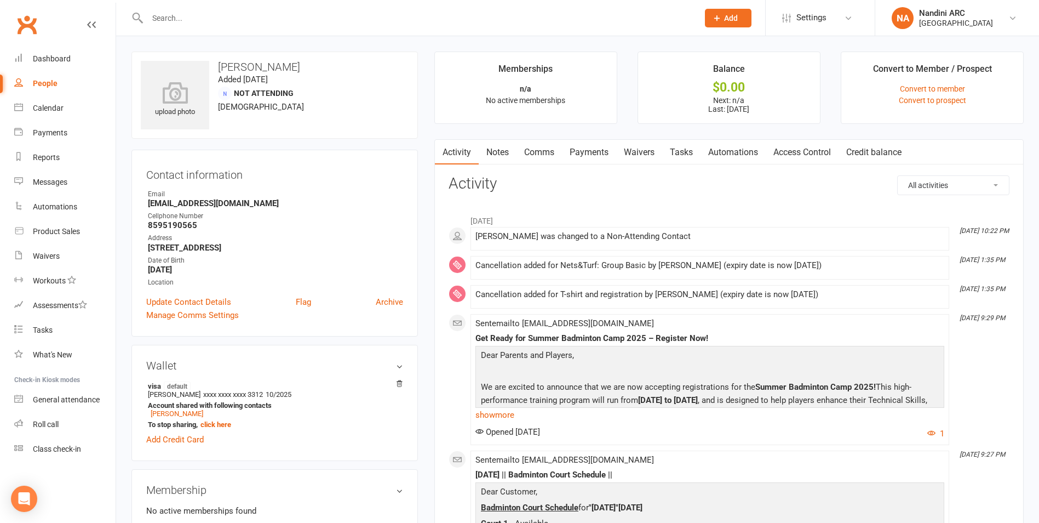
click at [228, 20] on input "text" at bounding box center [417, 17] width 547 height 15
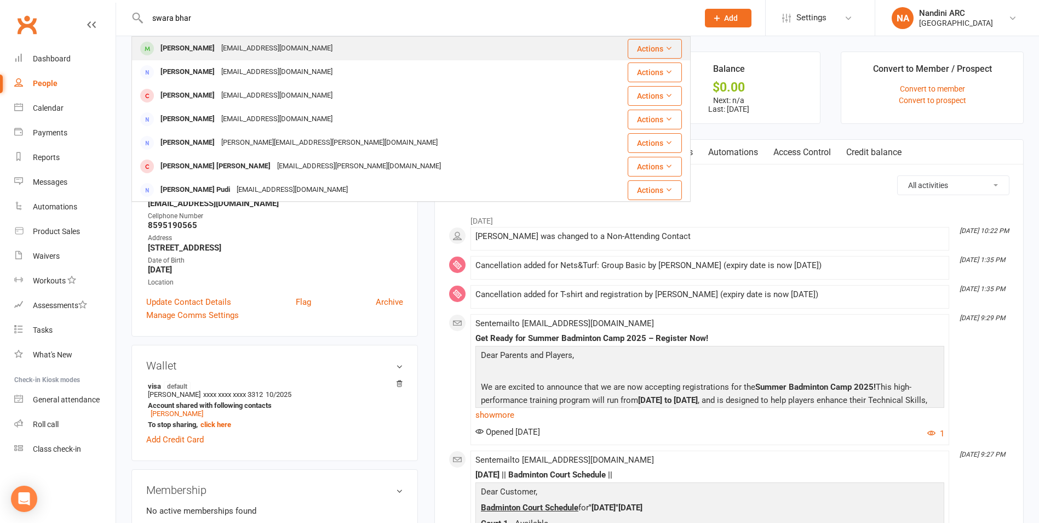
type input "swara bhar"
click at [222, 44] on div "bhirangim@gmail.com" at bounding box center [277, 49] width 118 height 16
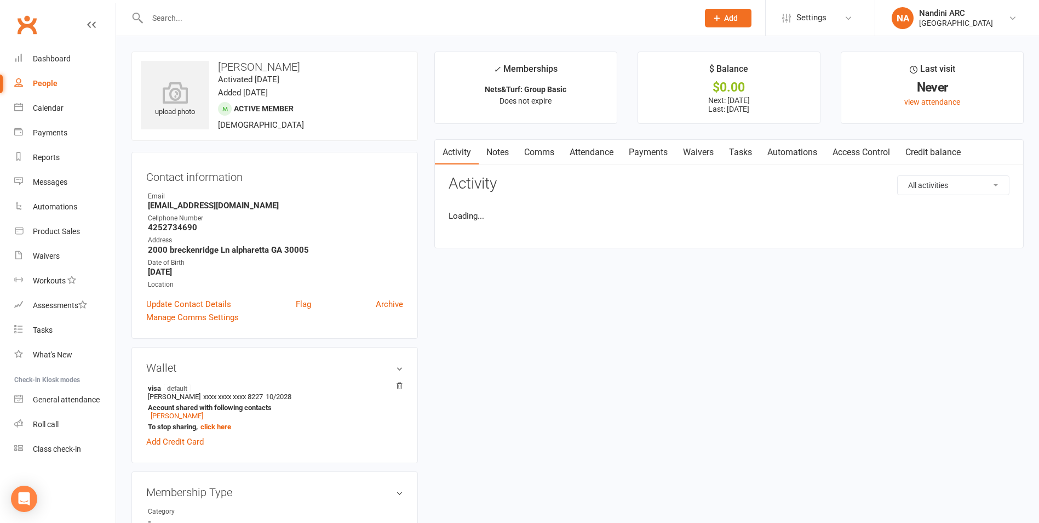
click at [228, 13] on input "text" at bounding box center [417, 17] width 547 height 15
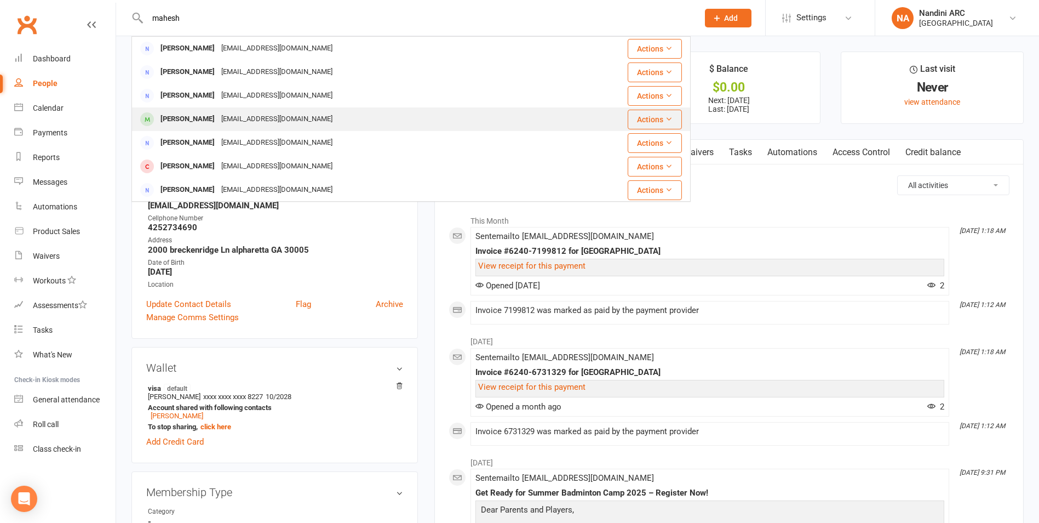
type input "mahesh"
click at [247, 115] on div "mbhirangi@gmail.com" at bounding box center [277, 119] width 118 height 16
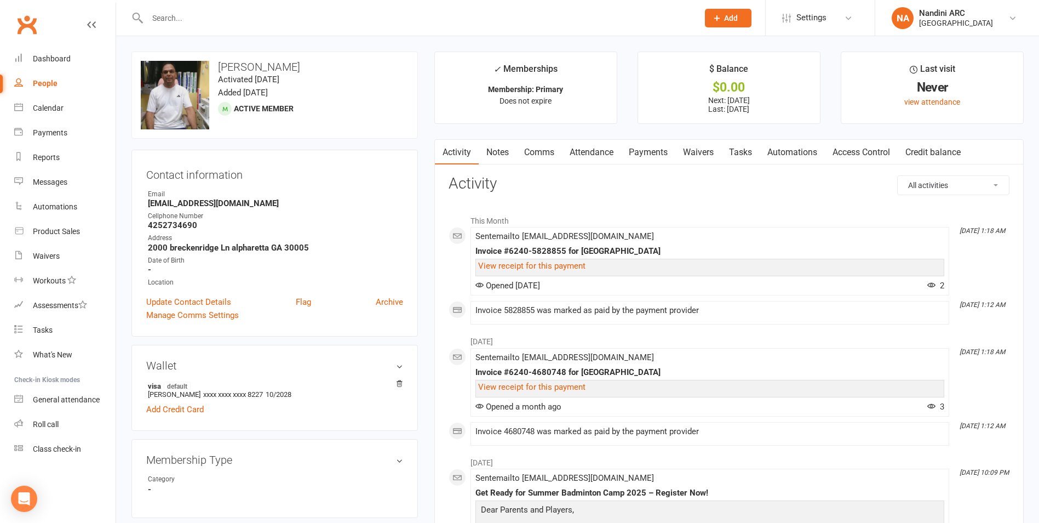
click at [455, 155] on link "Activity" at bounding box center [457, 152] width 44 height 25
click at [501, 157] on link "Notes" at bounding box center [498, 152] width 38 height 25
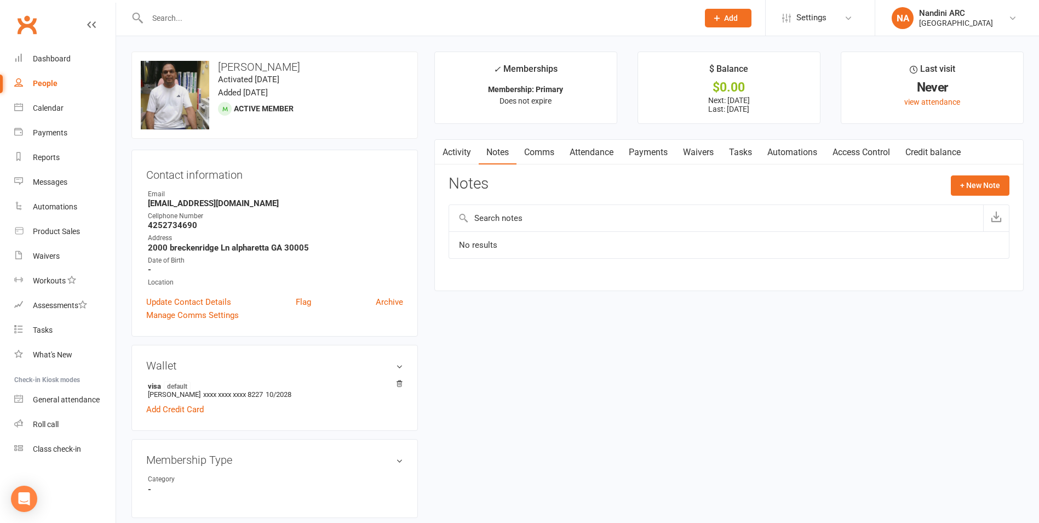
click at [470, 153] on link "Activity" at bounding box center [457, 152] width 44 height 25
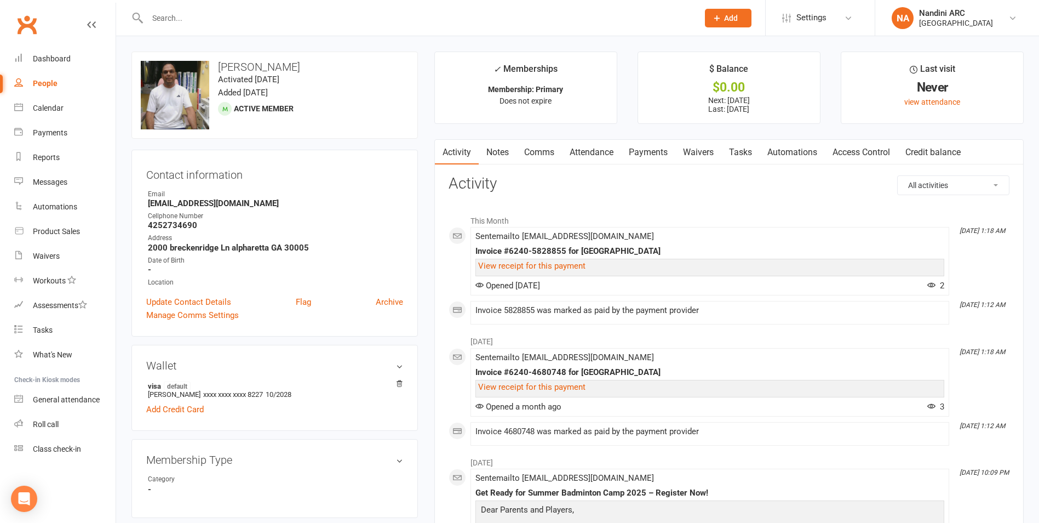
click at [491, 147] on link "Notes" at bounding box center [498, 152] width 38 height 25
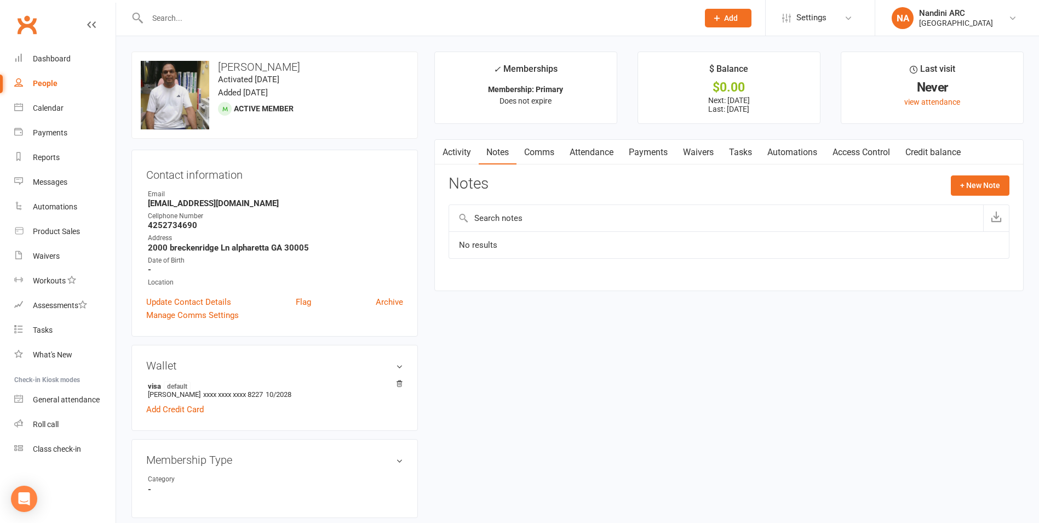
click at [466, 153] on link "Activity" at bounding box center [457, 152] width 44 height 25
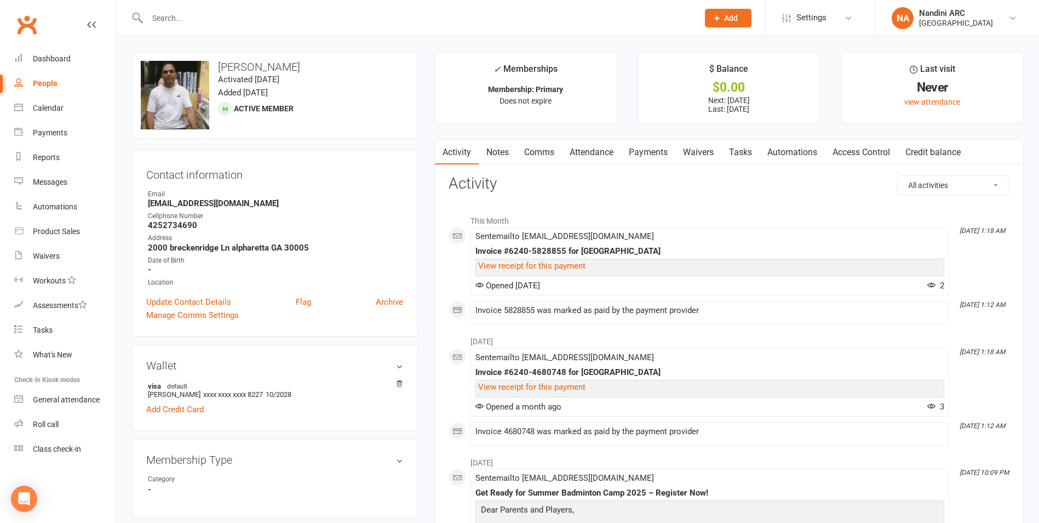
click at [192, 16] on input "text" at bounding box center [417, 17] width 547 height 15
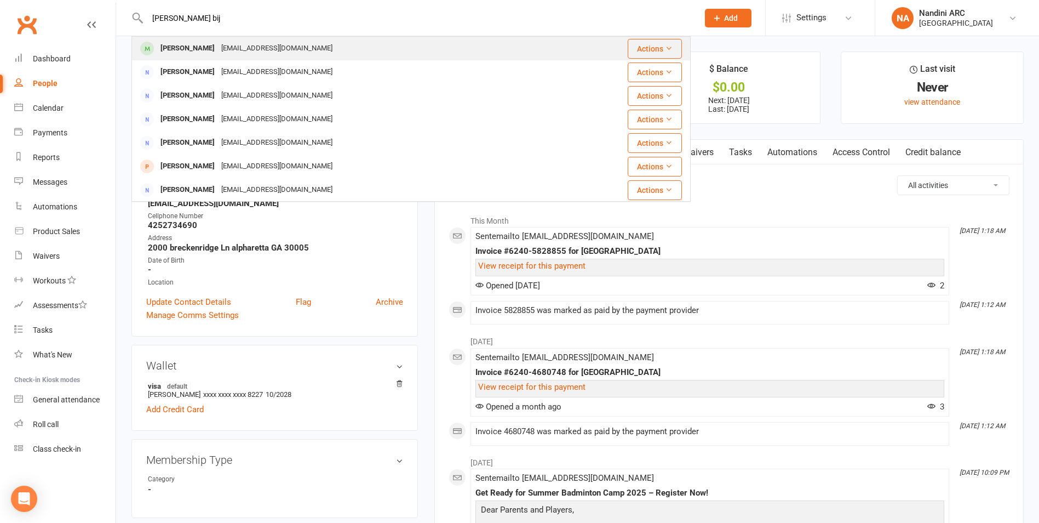
type input "ryan bij"
click at [218, 46] on div "bezhuthani@gmail.com" at bounding box center [277, 49] width 118 height 16
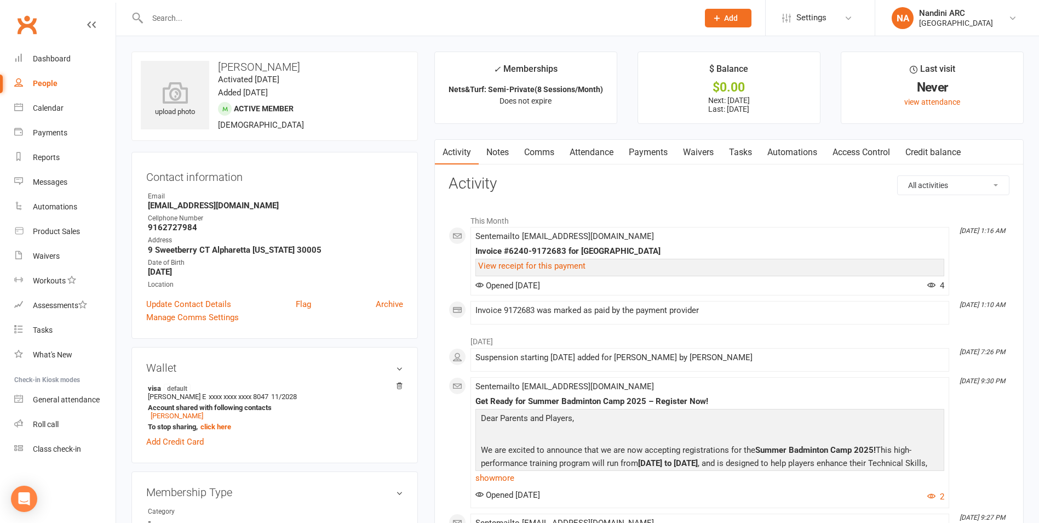
click at [637, 152] on link "Payments" at bounding box center [648, 152] width 54 height 25
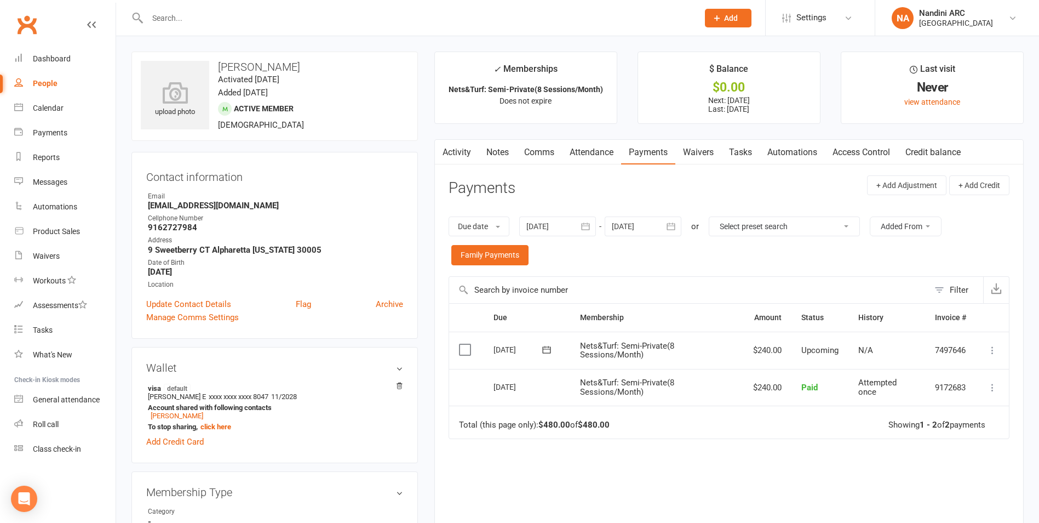
click at [363, 19] on input "text" at bounding box center [417, 17] width 547 height 15
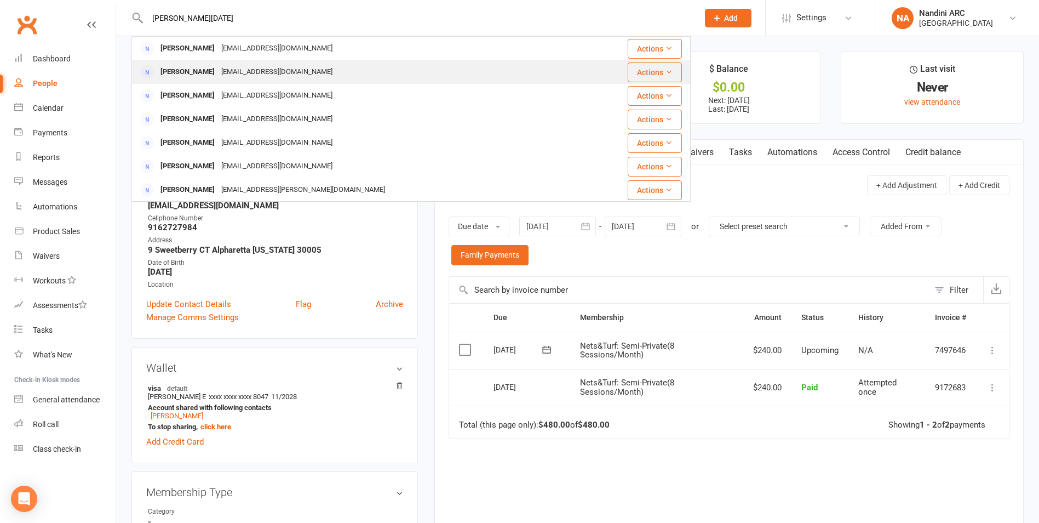
type input "aswath raja"
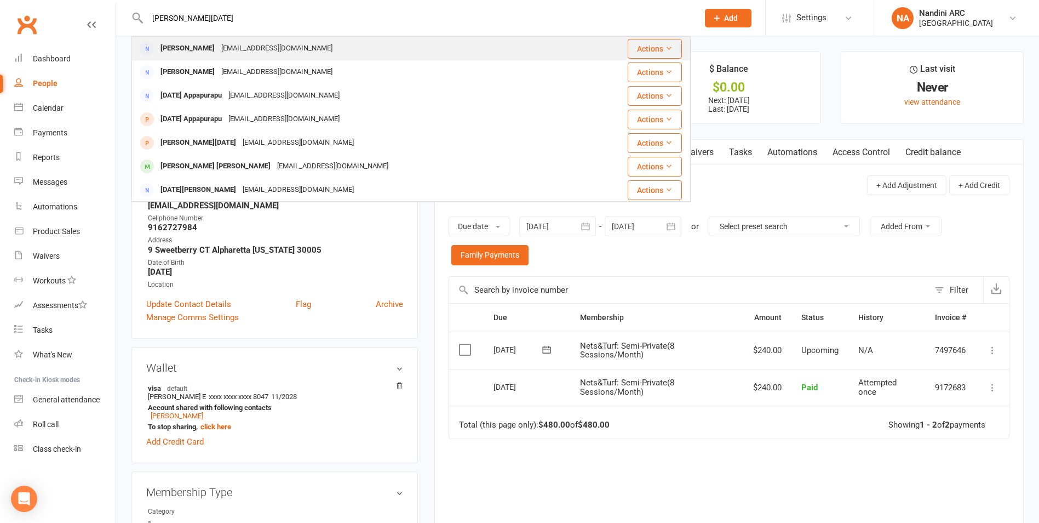
click at [320, 50] on div "Aswath Rajaram arajaraam@gmail.com" at bounding box center [367, 48] width 468 height 22
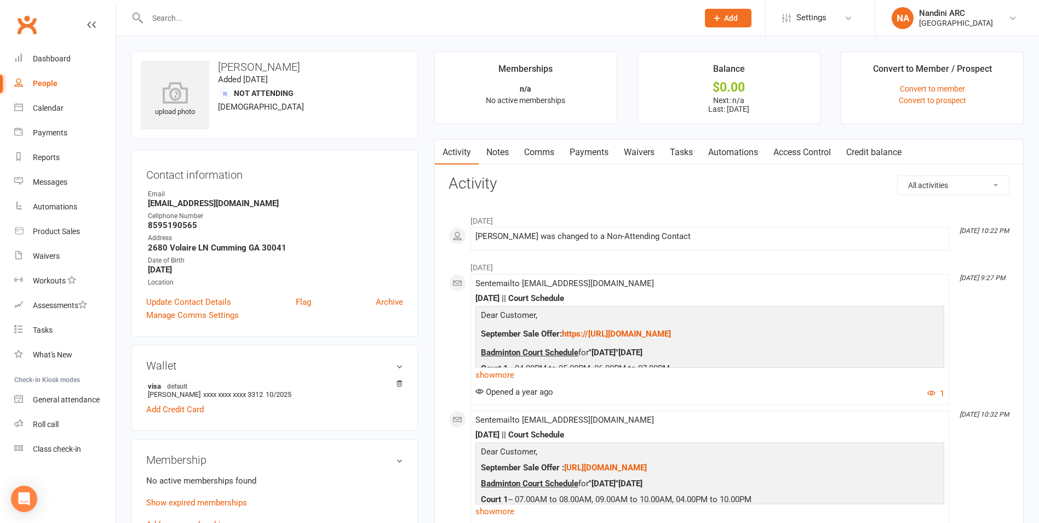
click at [587, 147] on link "Payments" at bounding box center [589, 152] width 54 height 25
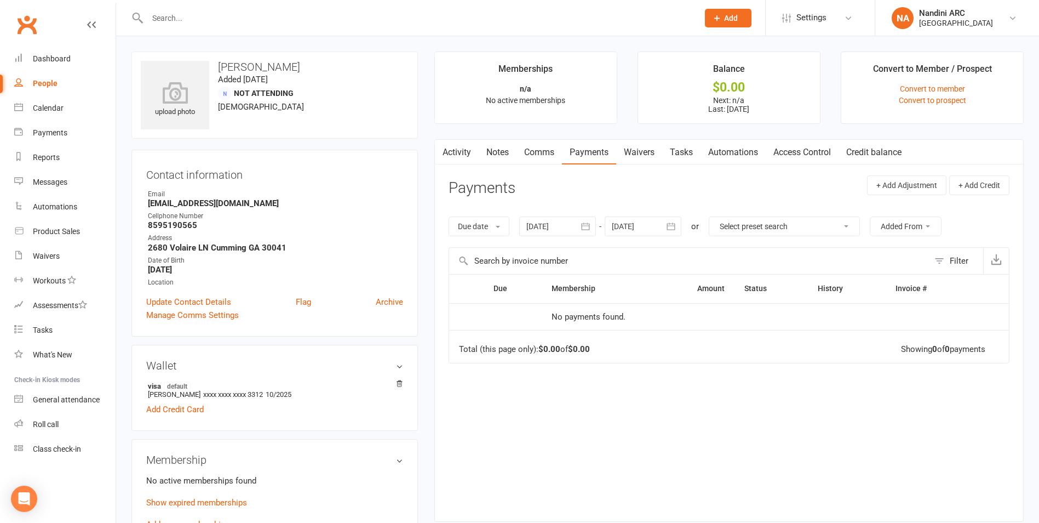
click at [595, 224] on button "button" at bounding box center [586, 226] width 20 height 20
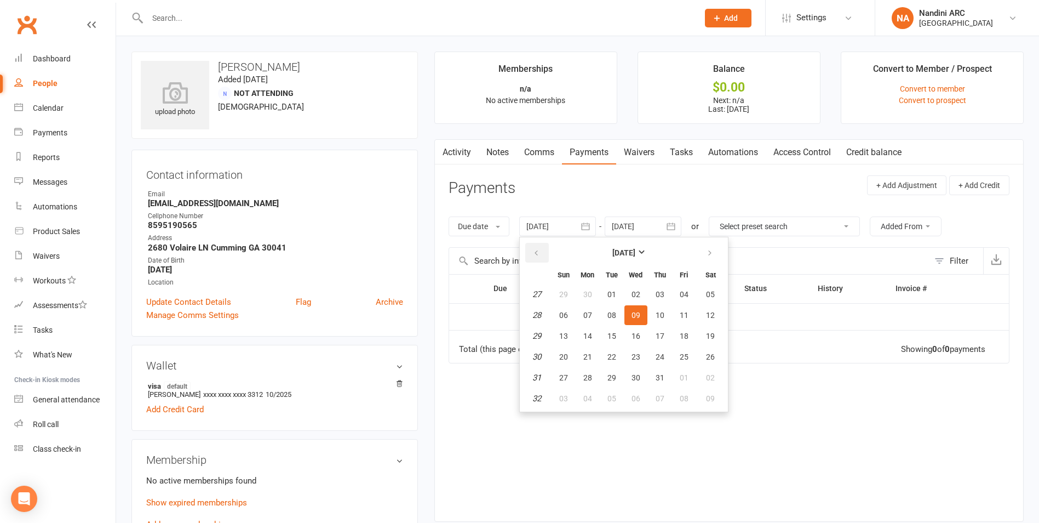
click at [533, 253] on button "button" at bounding box center [537, 253] width 24 height 20
click at [682, 289] on button "04" at bounding box center [684, 294] width 23 height 20
type input "04 Apr 2025"
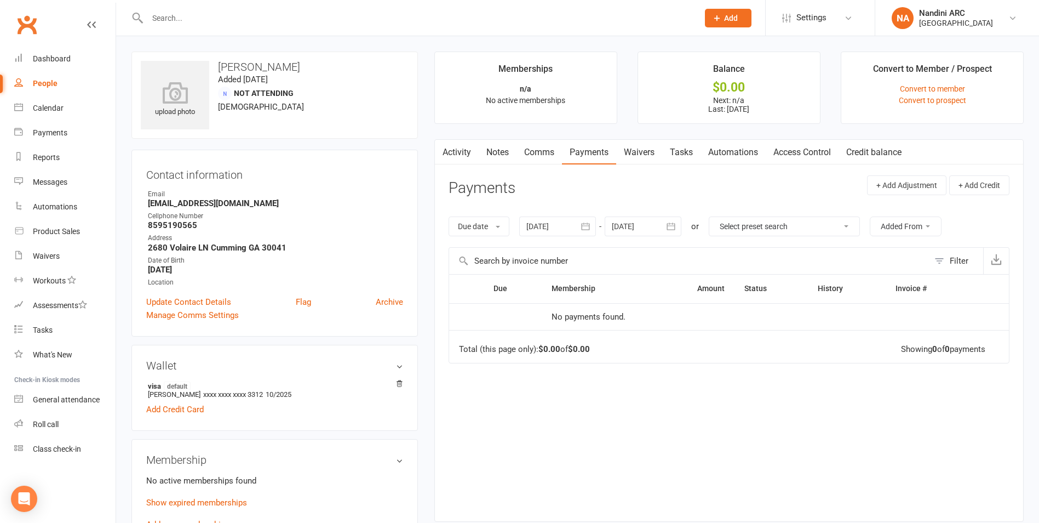
click at [274, 27] on div at bounding box center [410, 18] width 559 height 36
click at [269, 20] on input "text" at bounding box center [417, 17] width 547 height 15
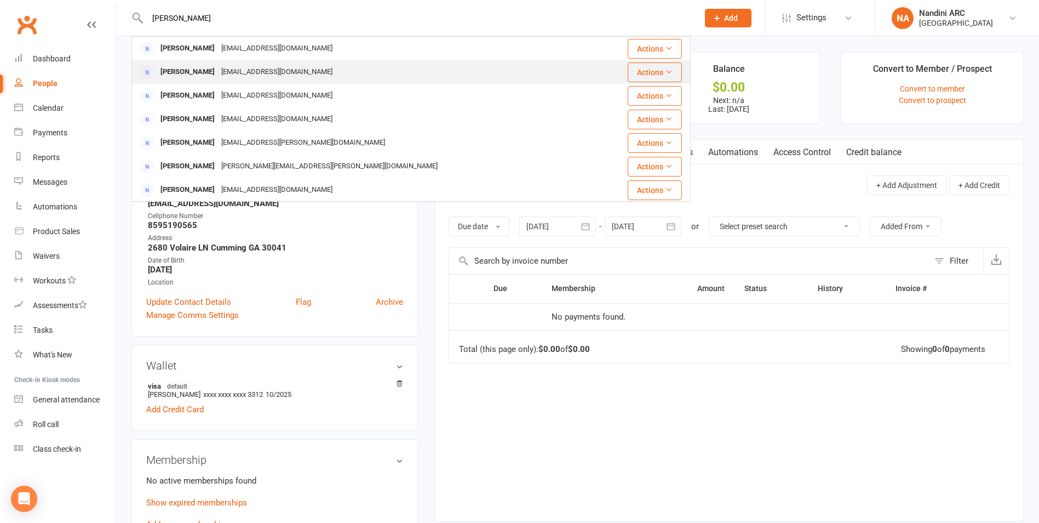
type input "aswath ra"
click at [280, 70] on div "arajaraam@gmail.com" at bounding box center [277, 72] width 118 height 16
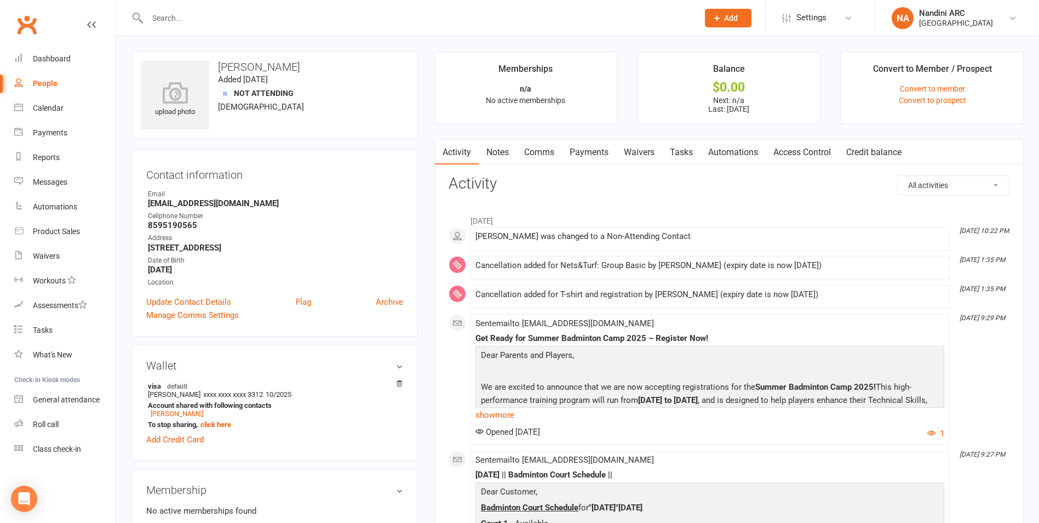
click at [593, 150] on link "Payments" at bounding box center [589, 152] width 54 height 25
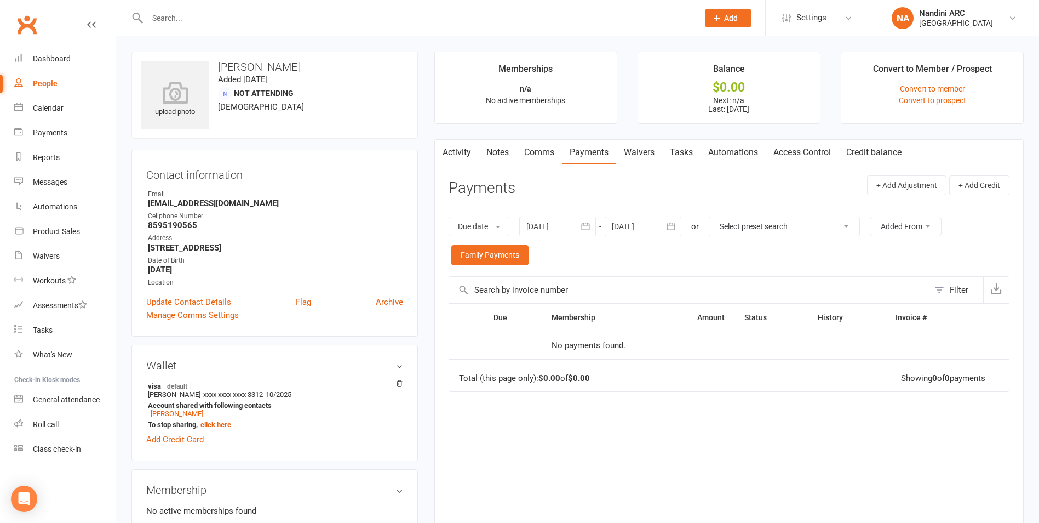
click at [587, 233] on button "button" at bounding box center [586, 226] width 20 height 20
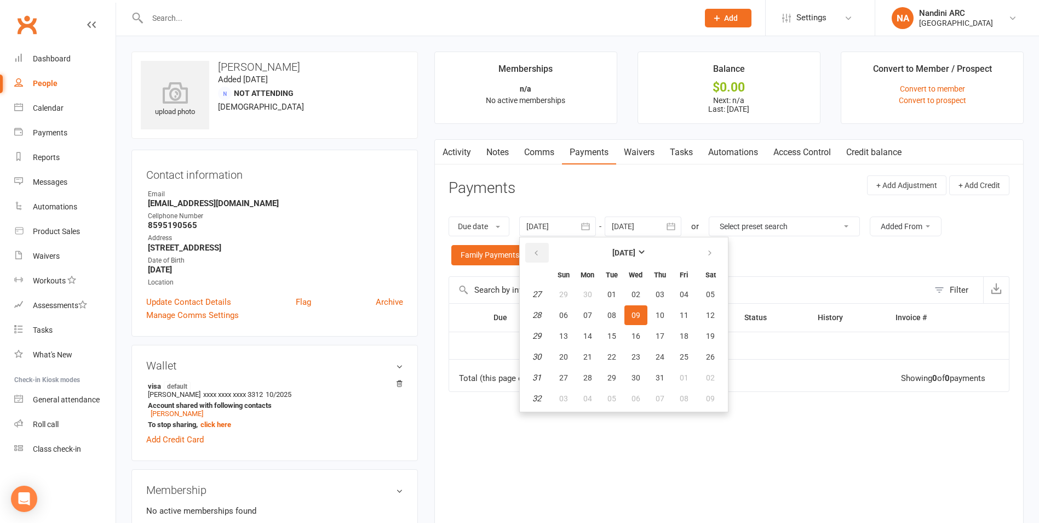
click at [543, 250] on button "button" at bounding box center [537, 253] width 24 height 20
click at [669, 286] on button "03" at bounding box center [660, 294] width 23 height 20
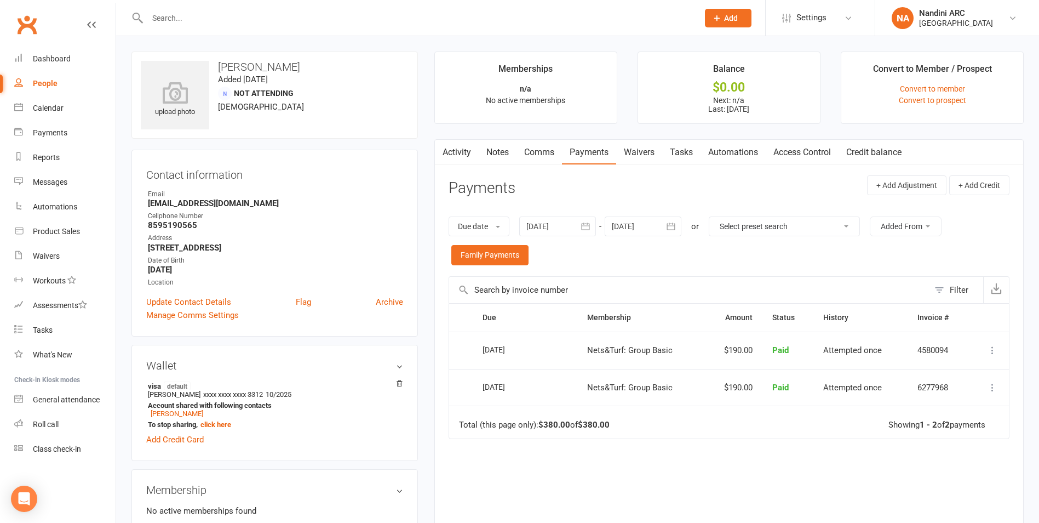
click at [588, 228] on icon "button" at bounding box center [585, 226] width 11 height 11
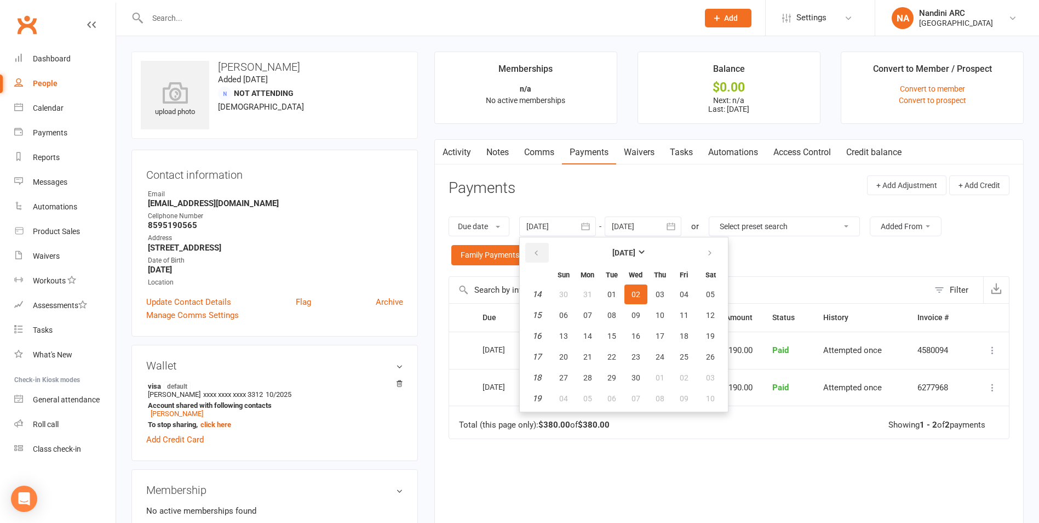
click at [540, 253] on icon "button" at bounding box center [537, 253] width 8 height 9
click at [711, 296] on span "01" at bounding box center [710, 294] width 9 height 9
type input "[DATE]"
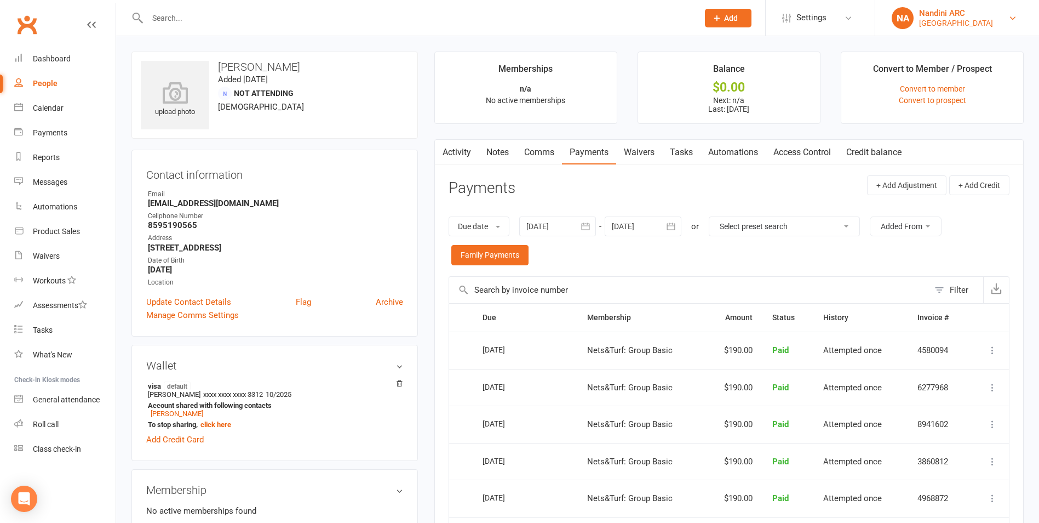
click at [905, 16] on div "NA" at bounding box center [903, 18] width 22 height 22
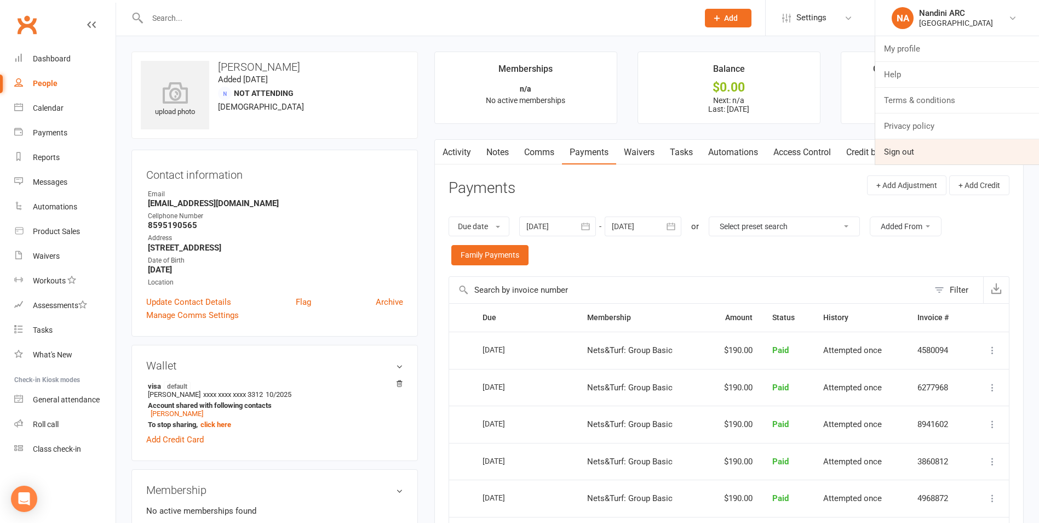
click at [887, 153] on link "Sign out" at bounding box center [957, 151] width 164 height 25
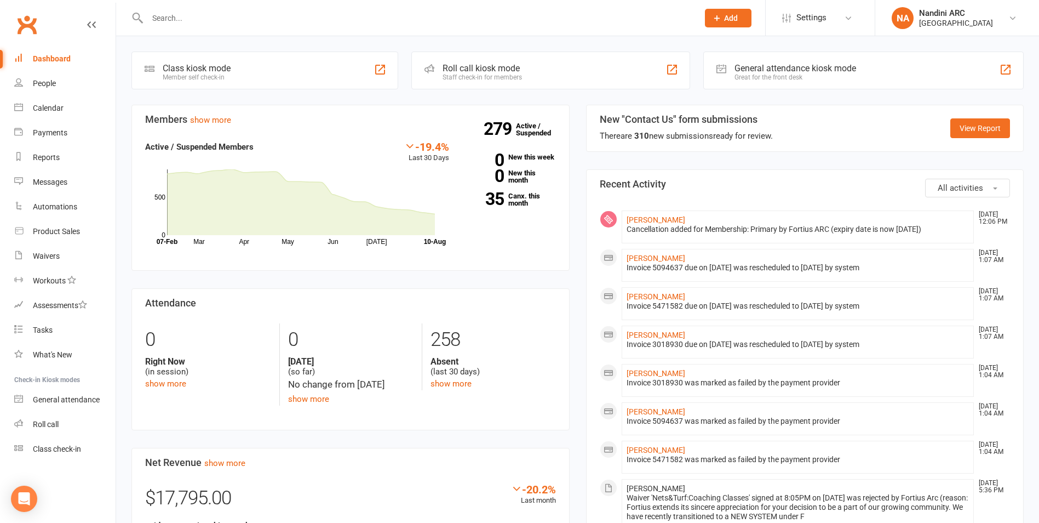
click at [188, 10] on input "text" at bounding box center [417, 17] width 547 height 15
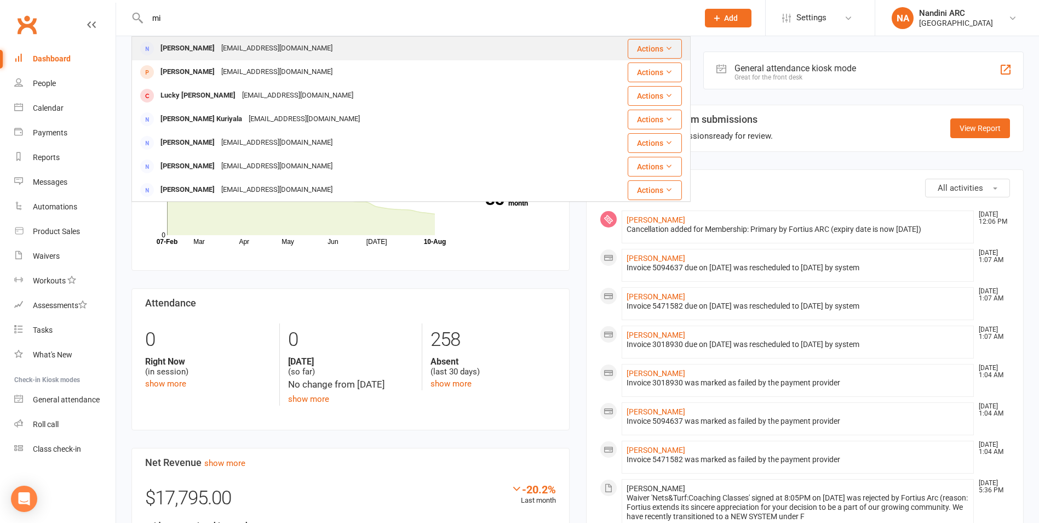
type input "m"
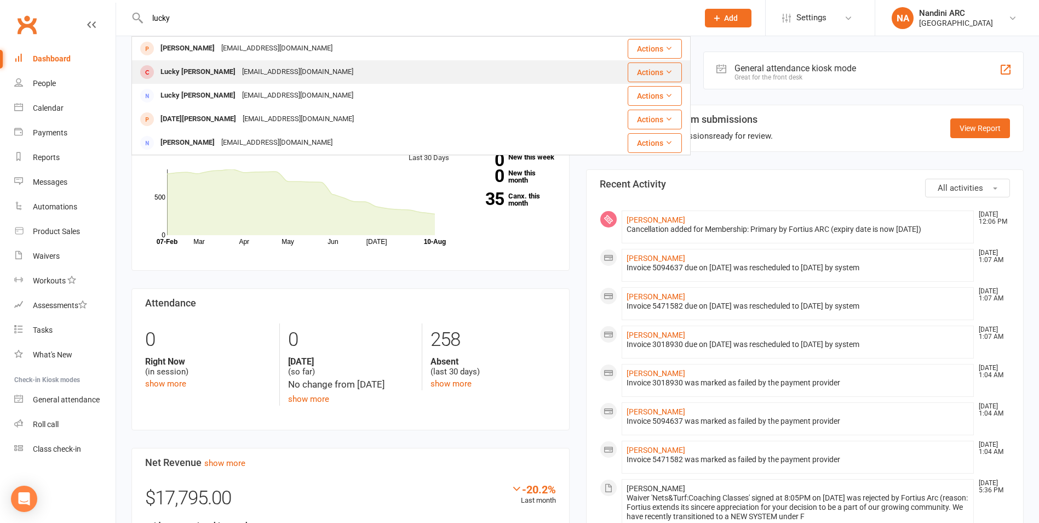
type input "lucky"
click at [239, 69] on div "[EMAIL_ADDRESS][DOMAIN_NAME]" at bounding box center [298, 72] width 118 height 16
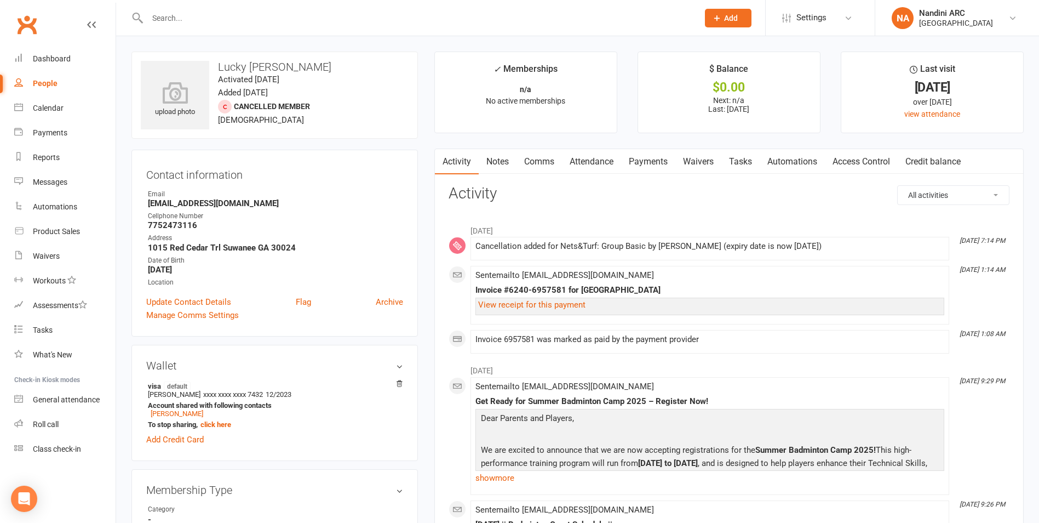
click at [643, 161] on link "Payments" at bounding box center [648, 161] width 54 height 25
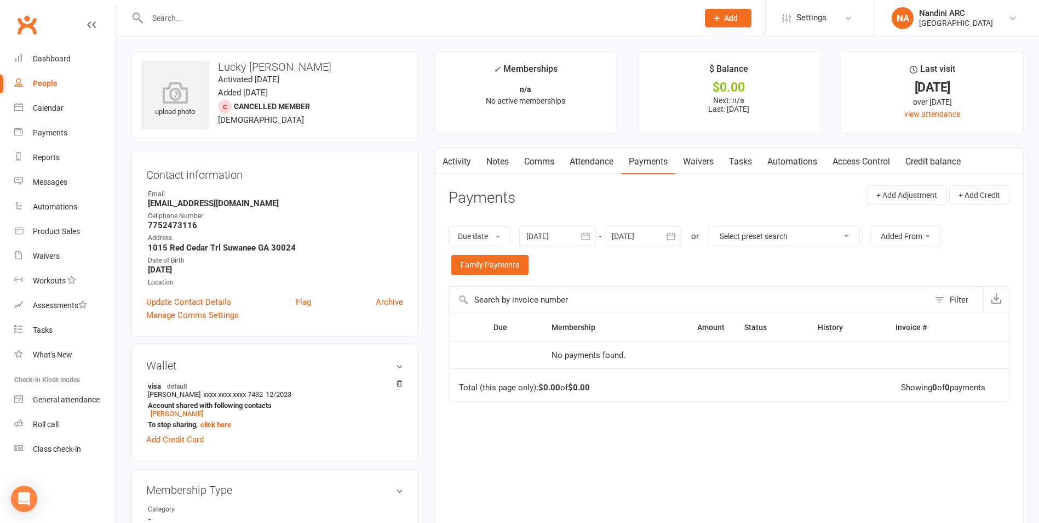
click at [591, 231] on icon "button" at bounding box center [585, 236] width 11 height 11
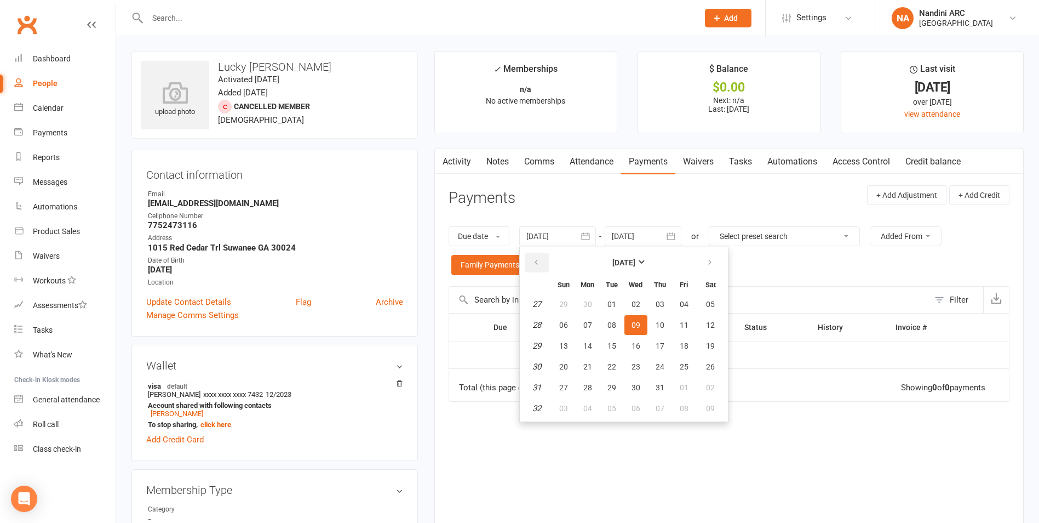
click at [532, 263] on button "button" at bounding box center [537, 263] width 24 height 20
click at [651, 301] on button "03" at bounding box center [660, 304] width 23 height 20
type input "[DATE]"
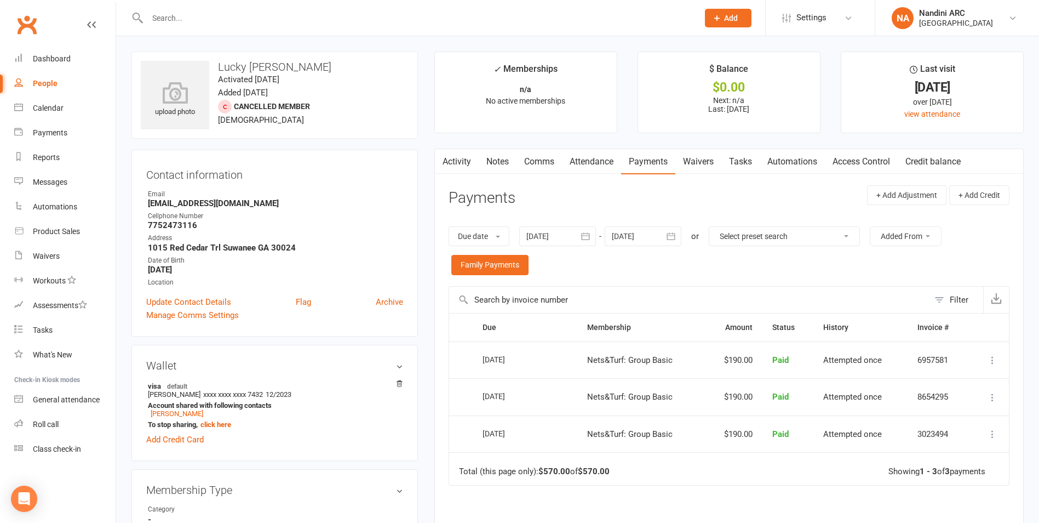
click at [665, 234] on button "button" at bounding box center [672, 236] width 20 height 20
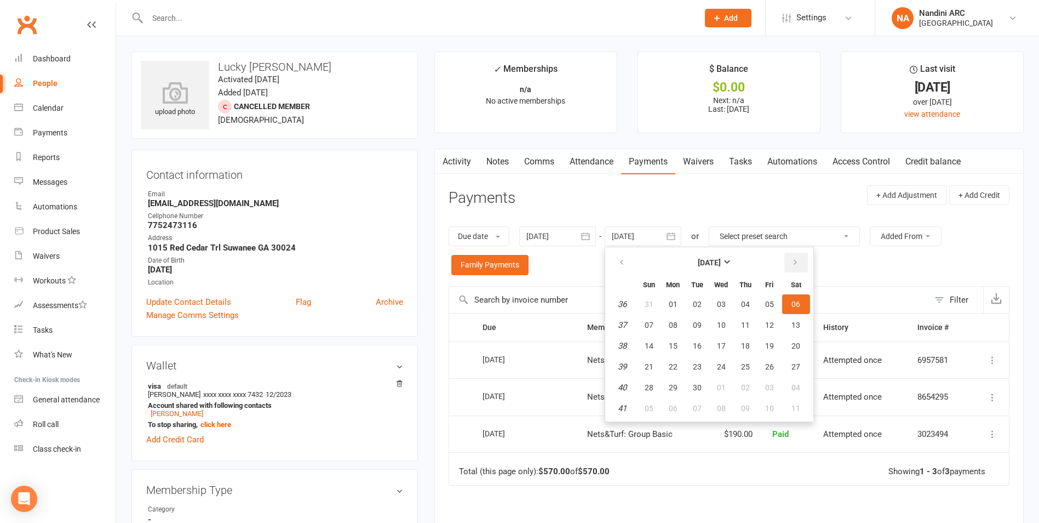
click at [805, 265] on button "button" at bounding box center [797, 263] width 24 height 20
click at [791, 308] on button "04" at bounding box center [796, 304] width 28 height 20
type input "[DATE]"
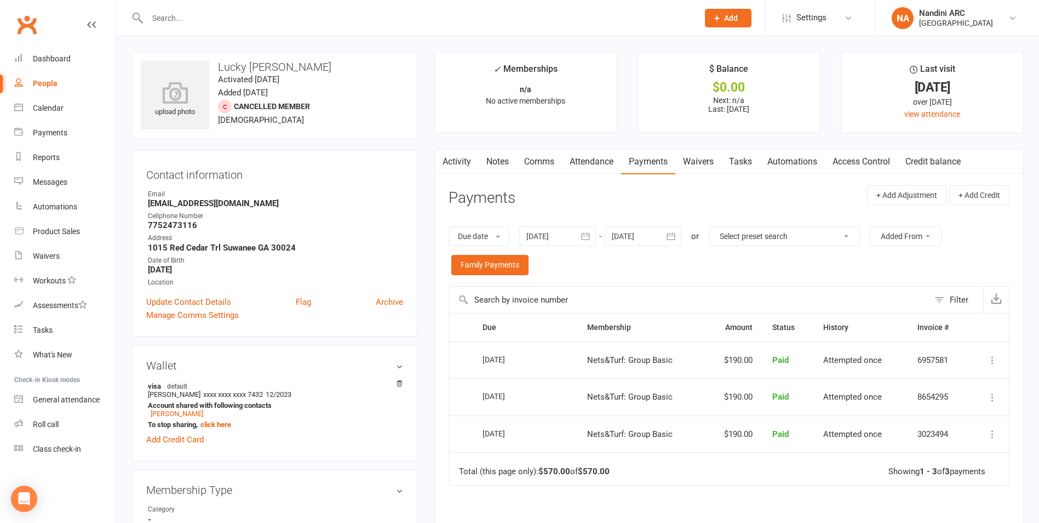
click at [168, 25] on input "text" at bounding box center [417, 17] width 547 height 15
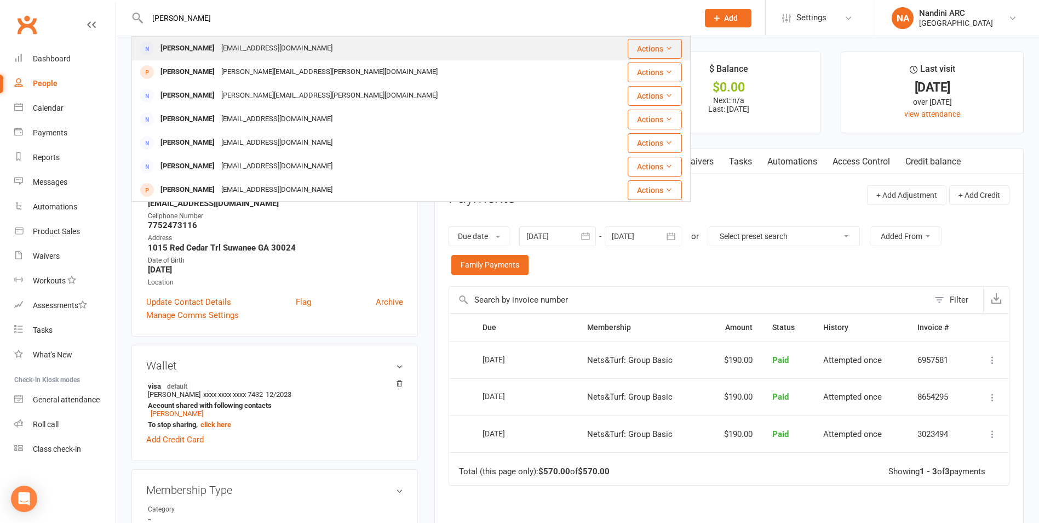
type input "[PERSON_NAME]"
click at [219, 48] on div "[EMAIL_ADDRESS][DOMAIN_NAME]" at bounding box center [277, 49] width 118 height 16
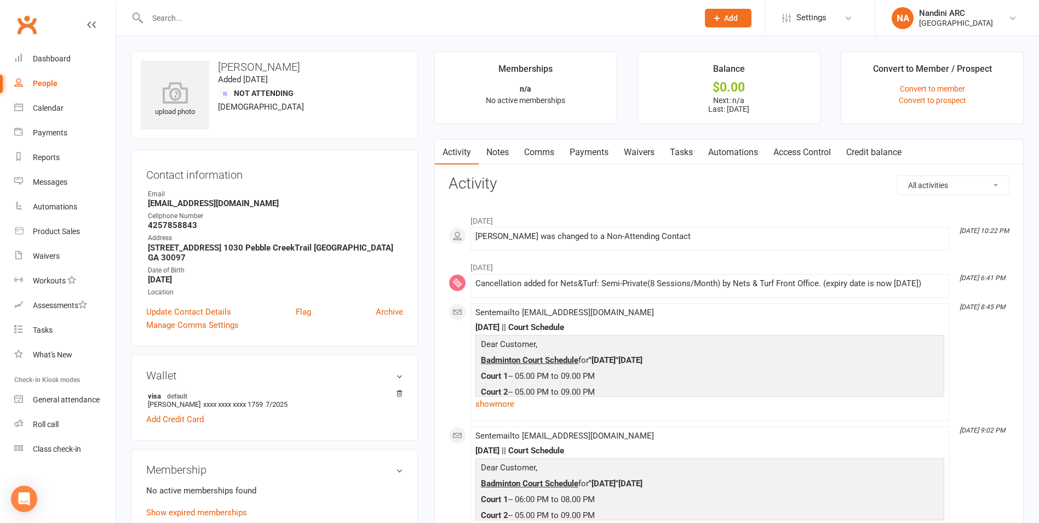
click at [644, 154] on link "Waivers" at bounding box center [639, 152] width 46 height 25
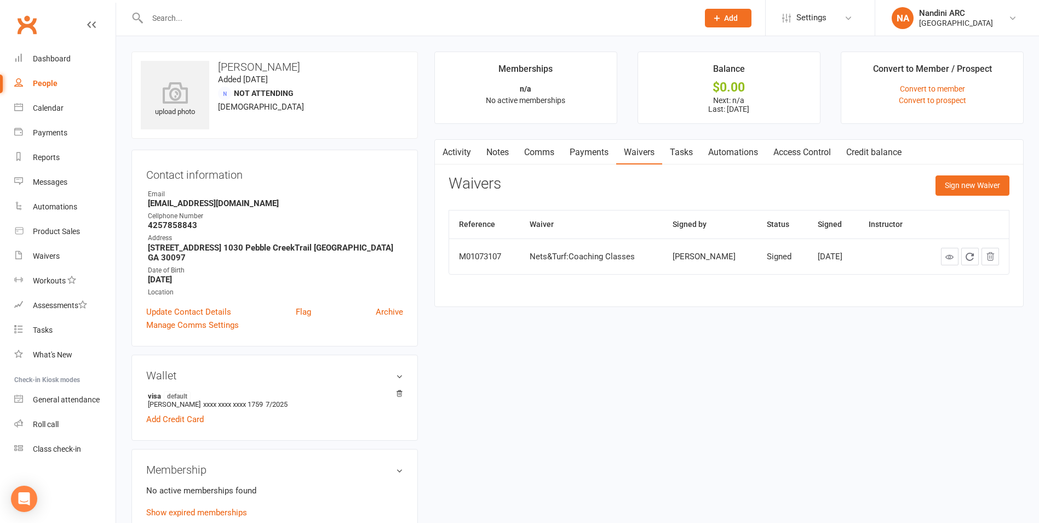
click at [604, 153] on link "Payments" at bounding box center [589, 152] width 54 height 25
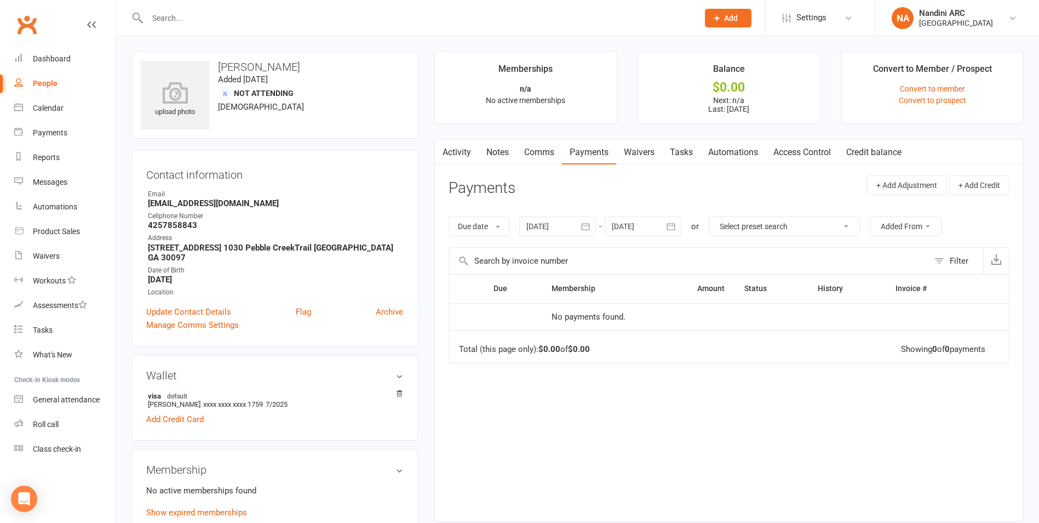
click at [587, 231] on icon "button" at bounding box center [585, 226] width 11 height 11
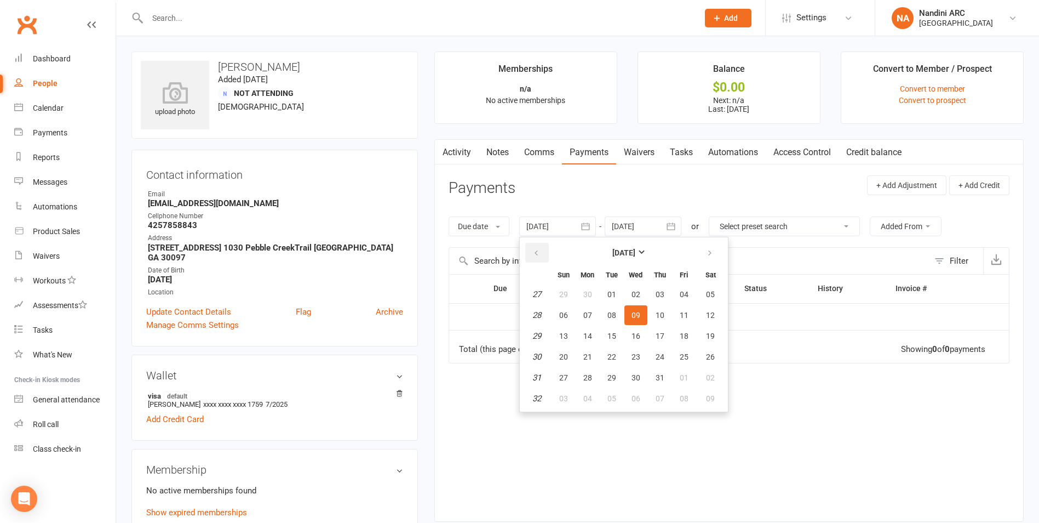
click at [546, 253] on button "button" at bounding box center [537, 253] width 24 height 20
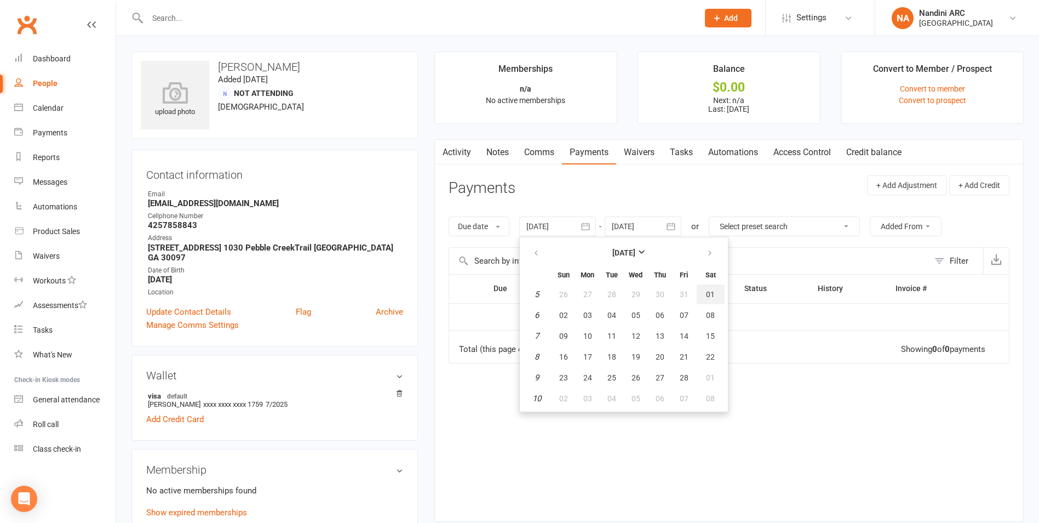
click at [700, 287] on button "01" at bounding box center [711, 294] width 28 height 20
type input "[DATE]"
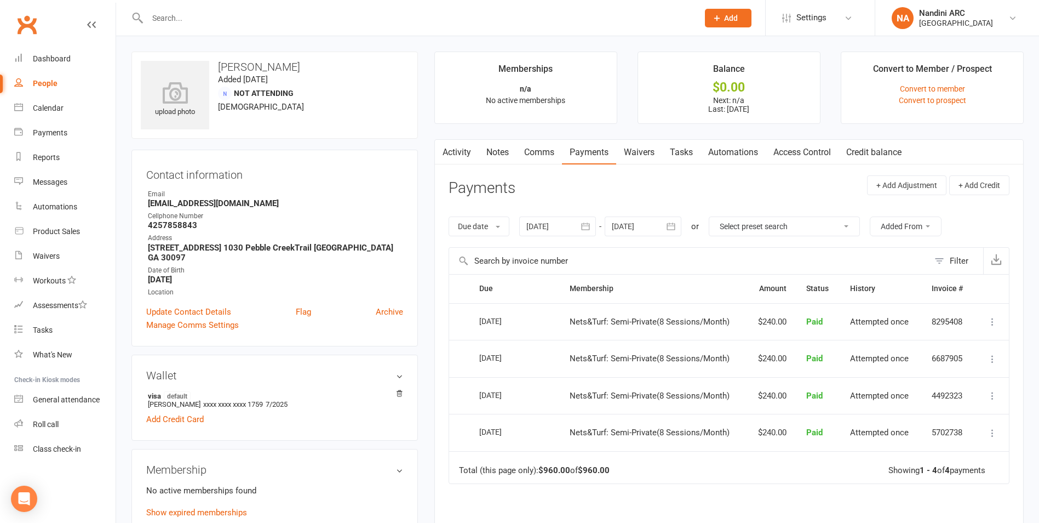
click at [676, 229] on icon "button" at bounding box center [671, 226] width 11 height 11
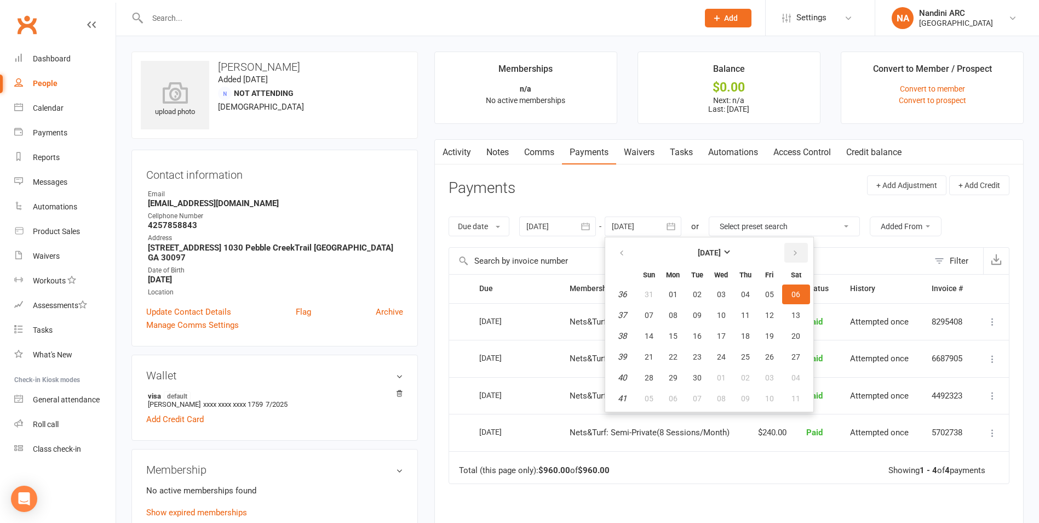
click at [796, 254] on icon "button" at bounding box center [796, 253] width 8 height 9
click at [789, 295] on button "01" at bounding box center [796, 294] width 28 height 20
type input "[DATE]"
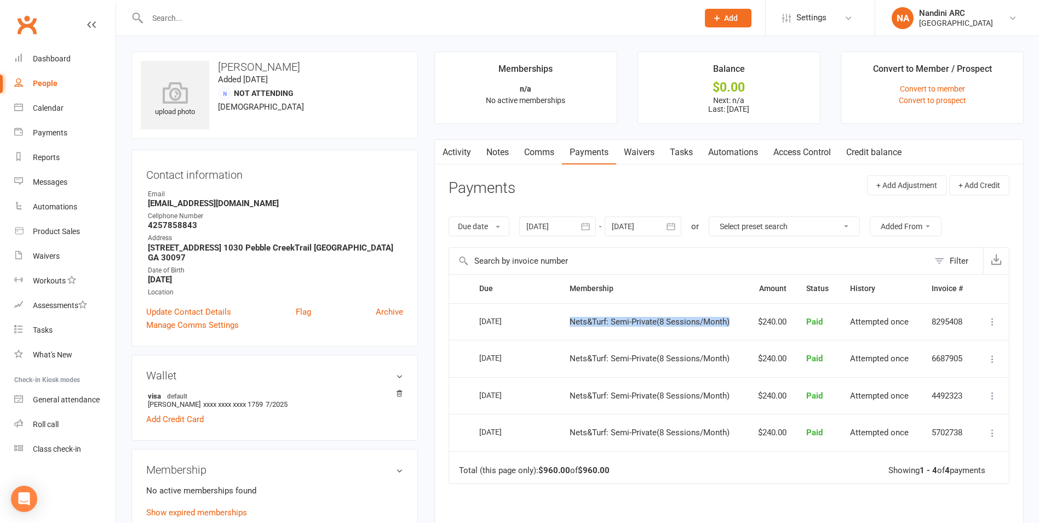
drag, startPoint x: 564, startPoint y: 320, endPoint x: 734, endPoint y: 333, distance: 169.8
click at [734, 333] on td "Nets&Turf: Semi-Private(8 Sessions/Month)" at bounding box center [653, 321] width 187 height 37
click at [543, 315] on div "[DATE]" at bounding box center [512, 320] width 67 height 16
drag, startPoint x: 220, startPoint y: 64, endPoint x: 268, endPoint y: 64, distance: 48.8
click at [268, 64] on h3 "[PERSON_NAME]" at bounding box center [275, 67] width 268 height 12
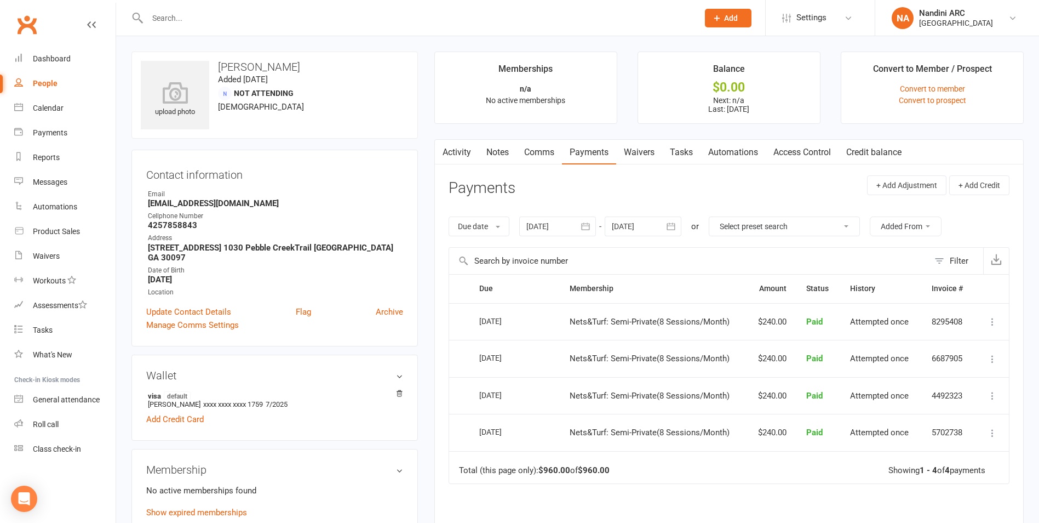
drag, startPoint x: 268, startPoint y: 64, endPoint x: 324, endPoint y: 125, distance: 83.0
click at [324, 125] on div "upload photo [PERSON_NAME] Added [DATE] Not Attending [DEMOGRAPHIC_DATA]" at bounding box center [274, 94] width 287 height 87
drag, startPoint x: 569, startPoint y: 324, endPoint x: 611, endPoint y: 330, distance: 42.2
click at [611, 330] on td "Nets&Turf: Semi-Private(8 Sessions/Month)" at bounding box center [653, 321] width 187 height 37
drag, startPoint x: 611, startPoint y: 330, endPoint x: 621, endPoint y: 329, distance: 10.5
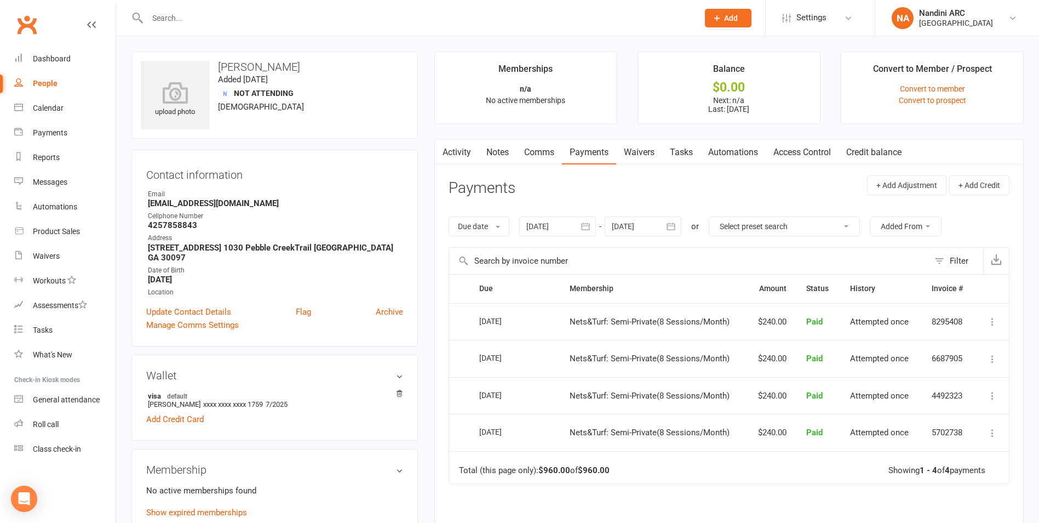
click at [621, 329] on td "Nets&Turf: Semi-Private(8 Sessions/Month)" at bounding box center [653, 321] width 187 height 37
drag, startPoint x: 608, startPoint y: 322, endPoint x: 711, endPoint y: 332, distance: 103.5
click at [711, 332] on td "Nets&Turf: Semi-Private(8 Sessions/Month)" at bounding box center [653, 321] width 187 height 37
drag, startPoint x: 711, startPoint y: 332, endPoint x: 689, endPoint y: 335, distance: 22.1
click at [689, 335] on td "Nets&Turf: Semi-Private(8 Sessions/Month)" at bounding box center [653, 321] width 187 height 37
